Goal: Navigation & Orientation: Find specific page/section

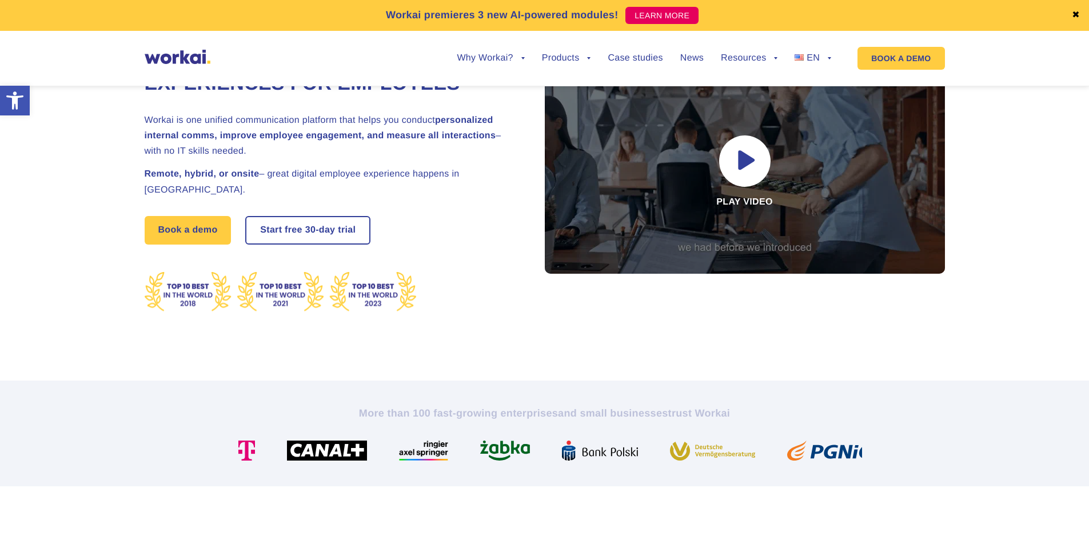
scroll to position [114, 0]
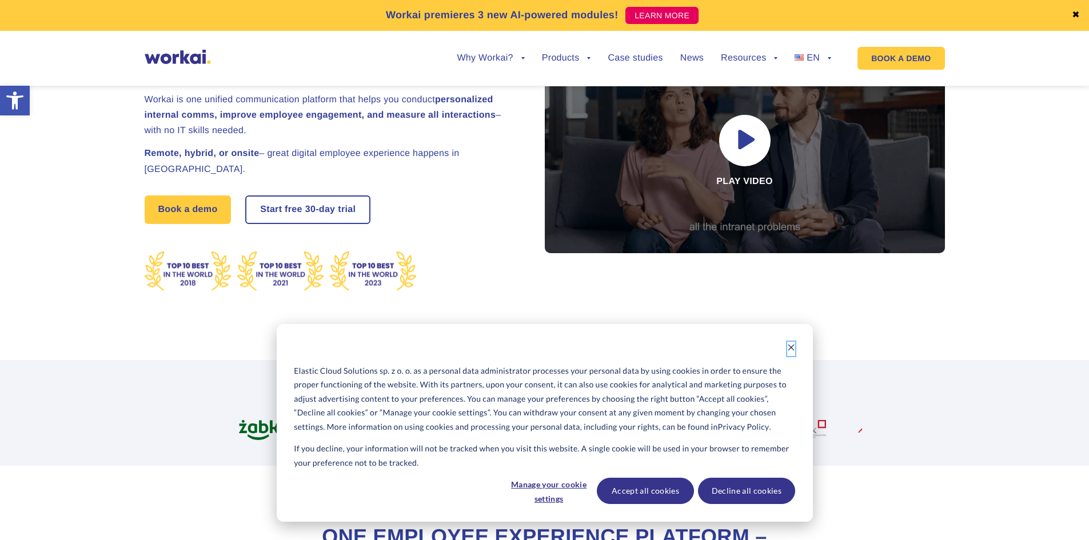
click at [789, 347] on icon "Dismiss cookie banner" at bounding box center [791, 348] width 8 height 8
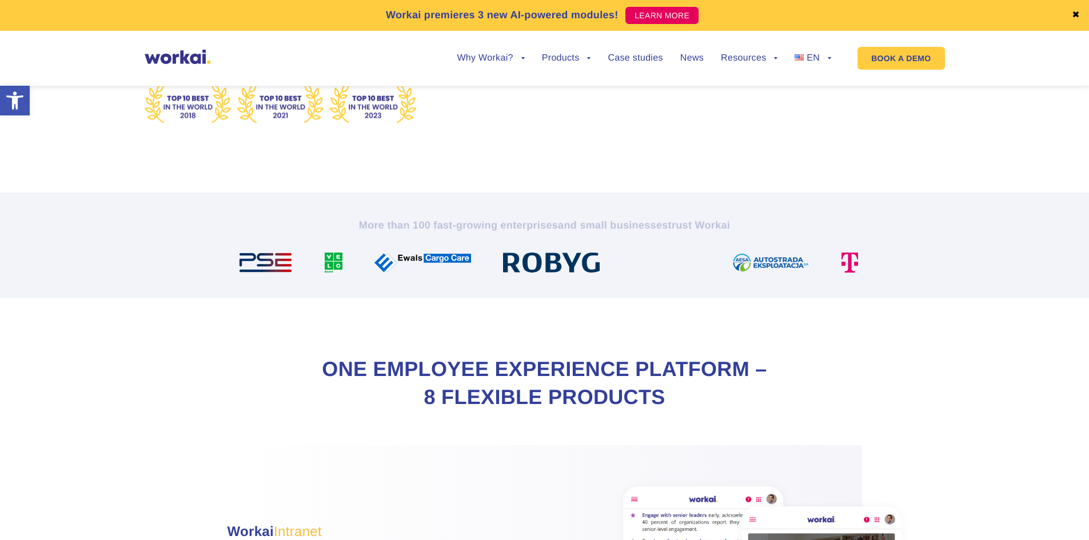
scroll to position [286, 0]
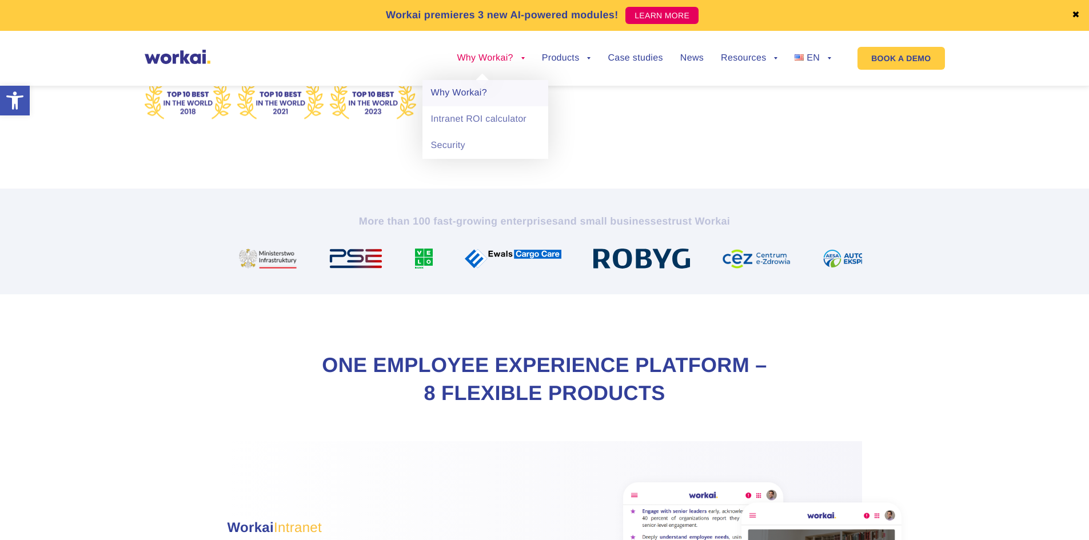
click at [480, 94] on link "Why Workai?" at bounding box center [486, 93] width 126 height 26
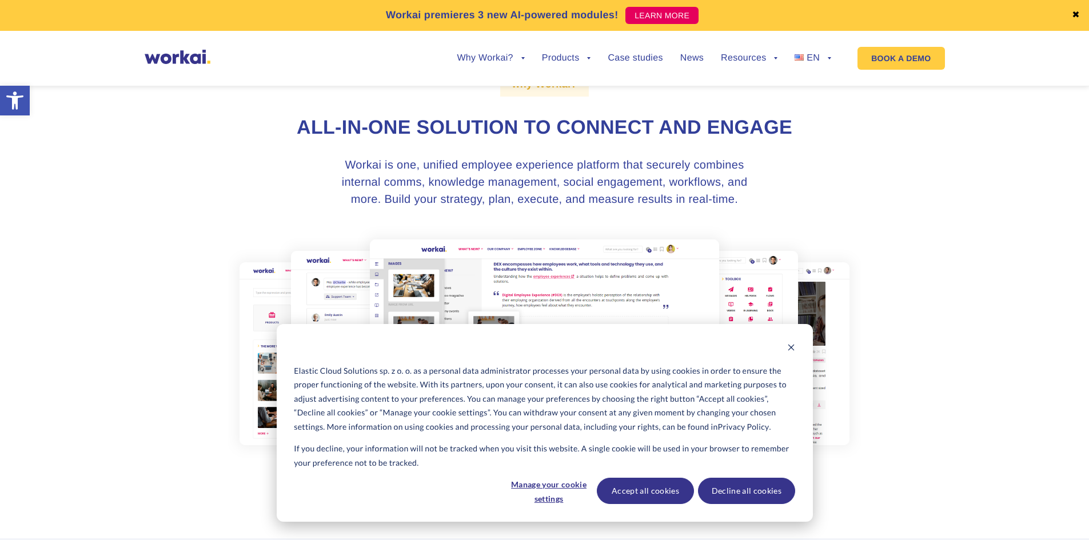
scroll to position [114, 0]
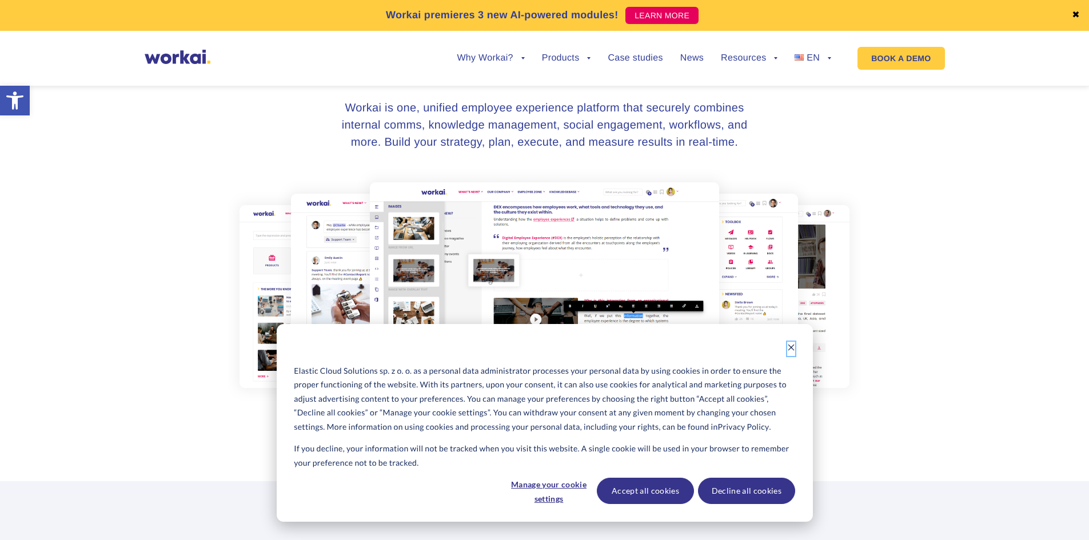
click at [792, 345] on icon "Dismiss cookie banner" at bounding box center [791, 348] width 8 height 8
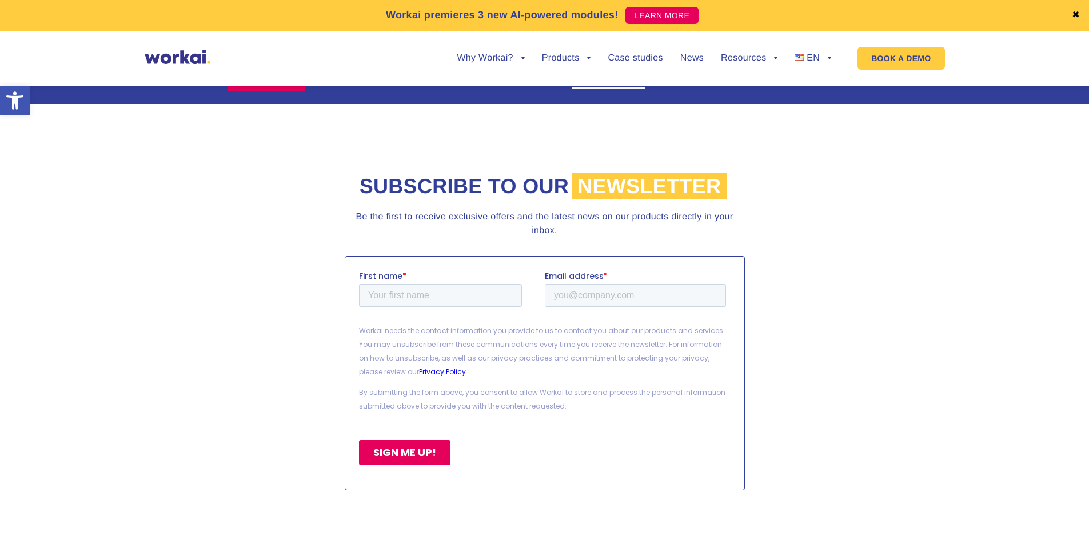
scroll to position [2250, 0]
